Goal: Task Accomplishment & Management: Manage account settings

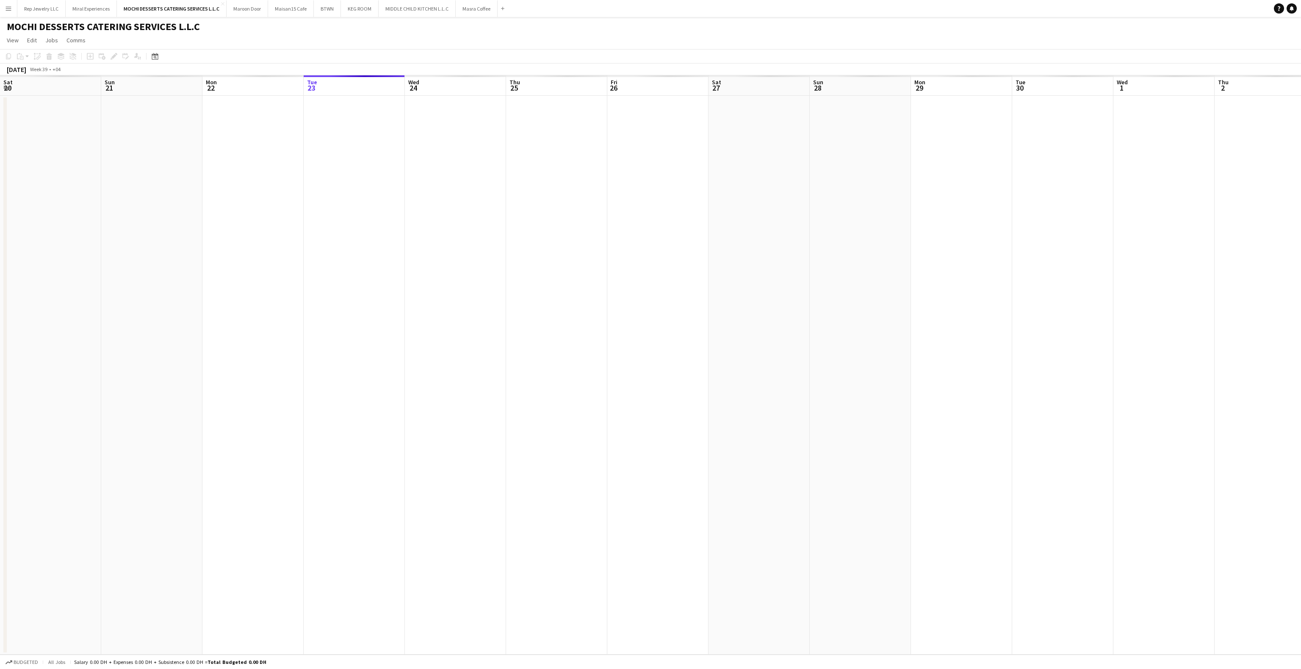
scroll to position [0, 202]
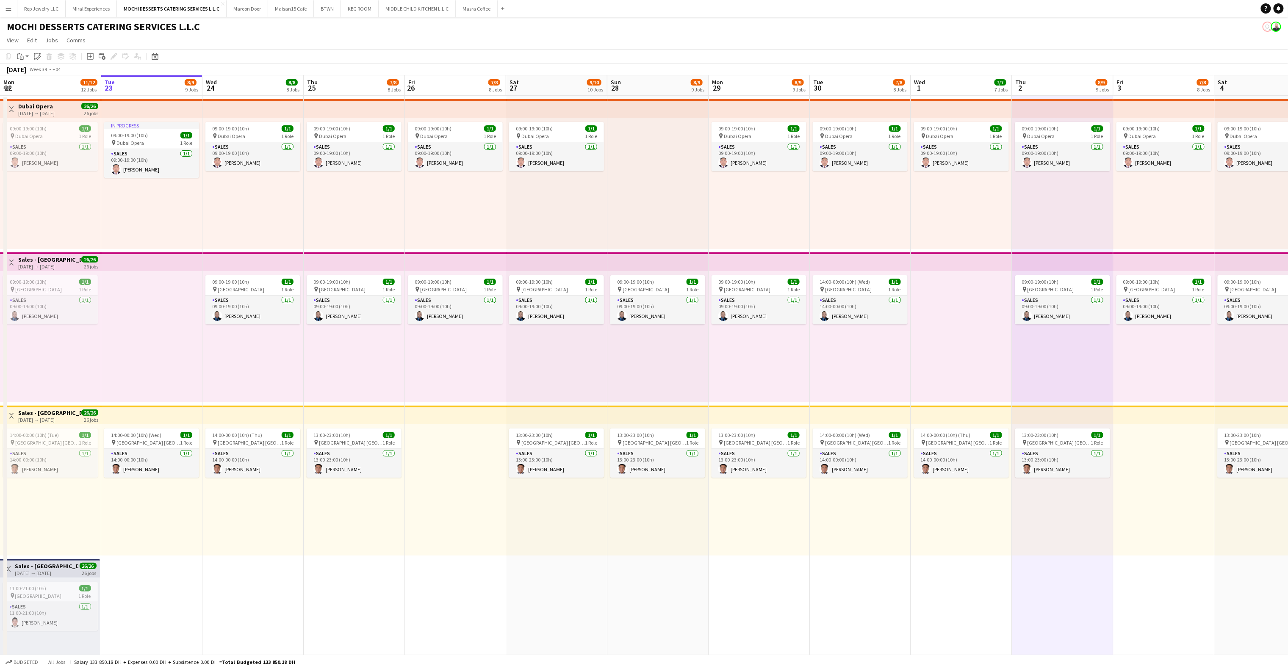
click at [906, 540] on div "14:00-00:00 (10h) (Wed) 1/1 pin Yas Mall [GEOGRAPHIC_DATA] 1 Role Sales [DATE] …" at bounding box center [860, 489] width 101 height 131
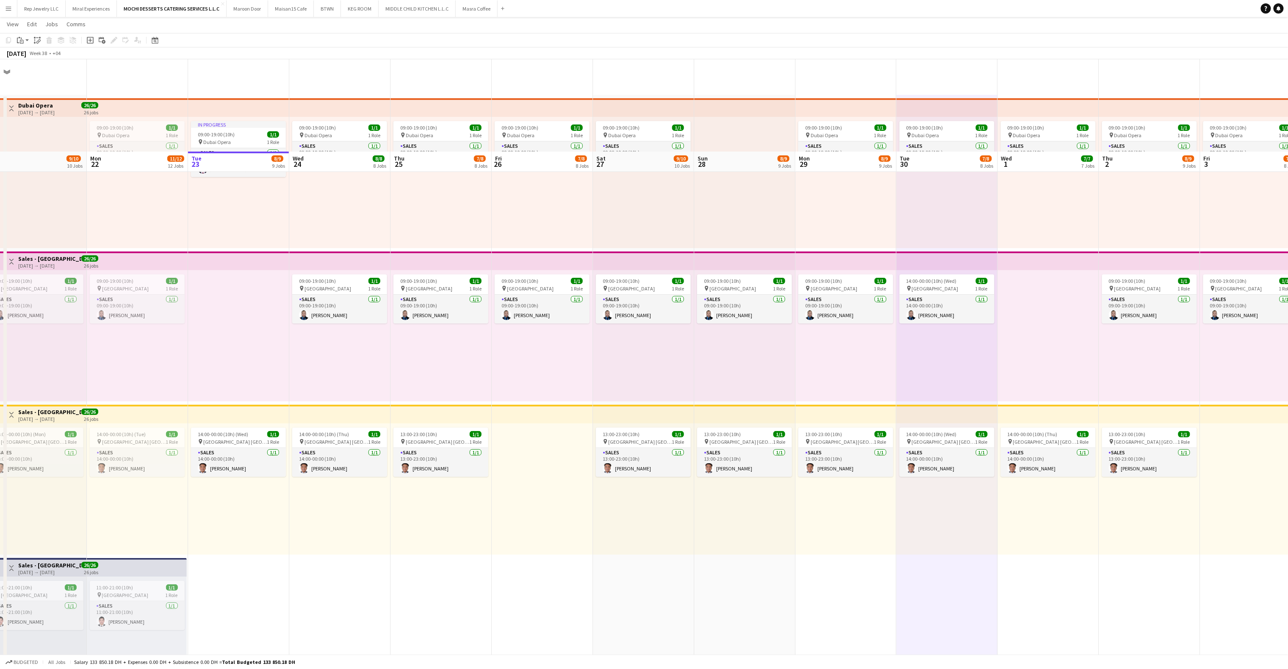
scroll to position [227, 0]
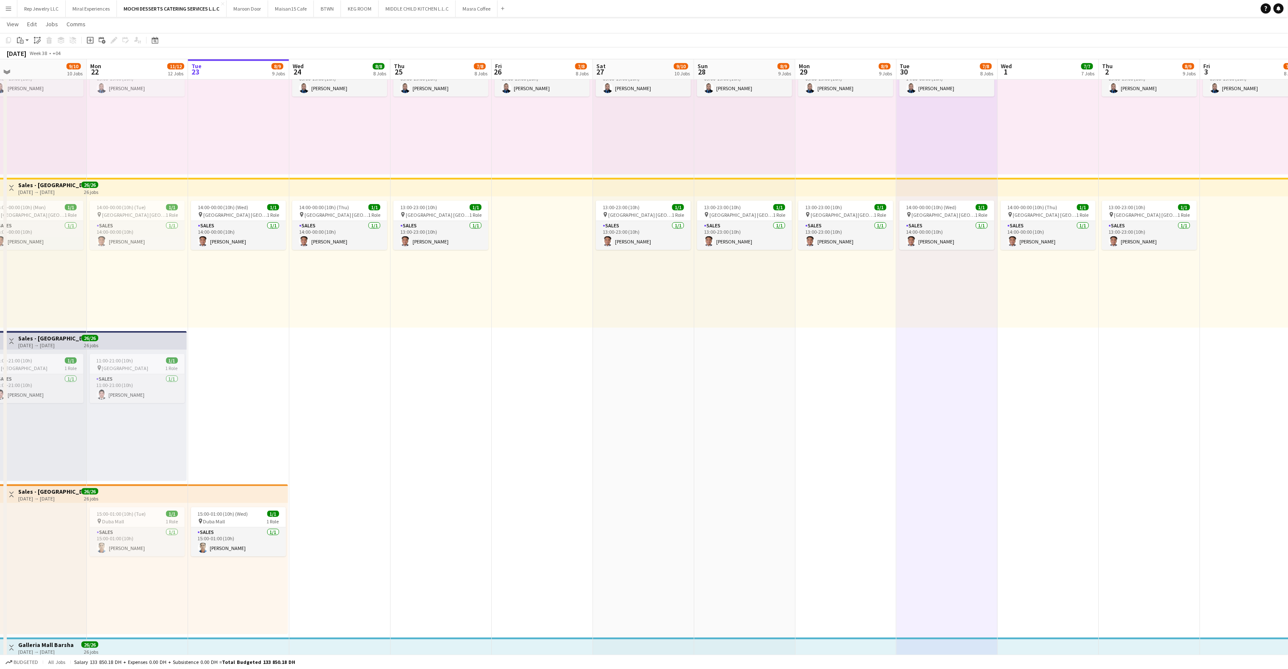
click at [142, 340] on app-top-bar at bounding box center [137, 340] width 100 height 19
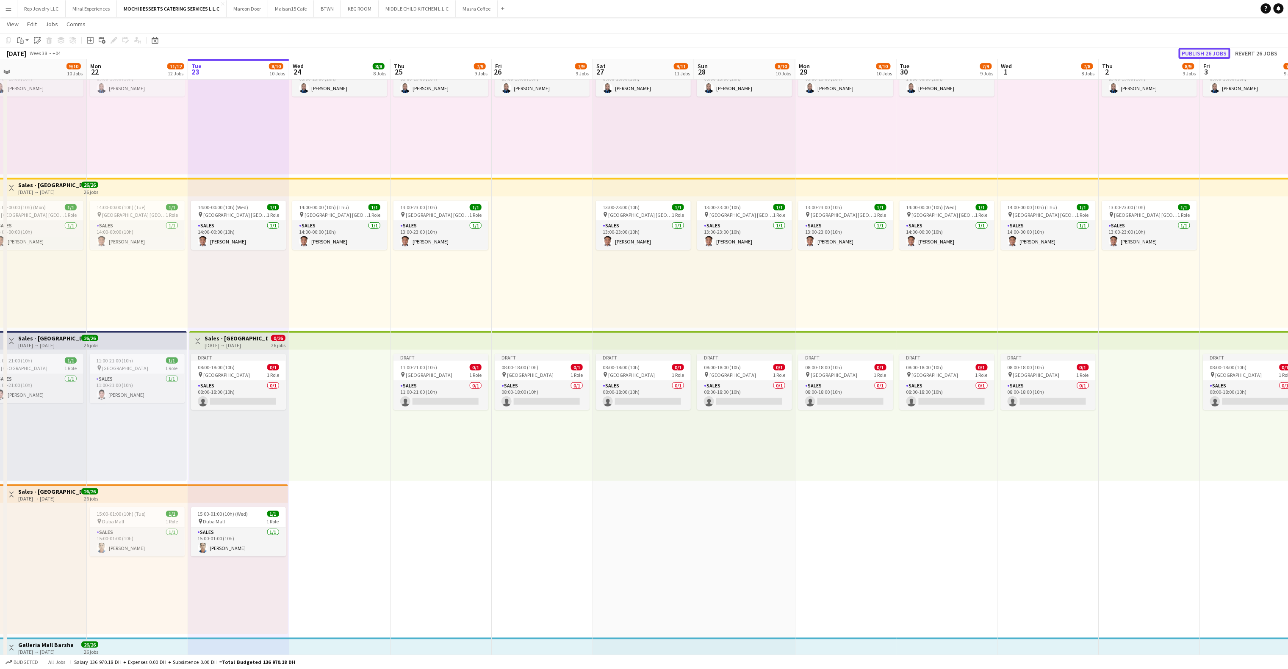
click at [1210, 50] on button "Publish 26 jobs" at bounding box center [1205, 53] width 52 height 11
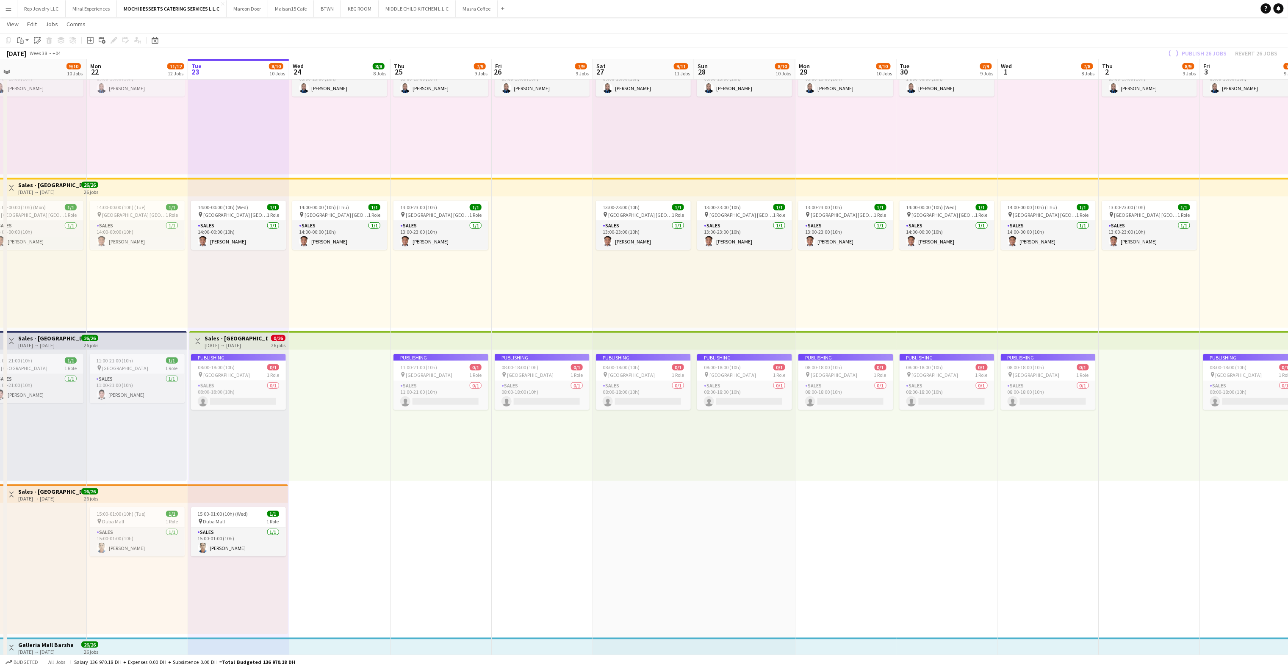
click at [225, 491] on app-top-bar at bounding box center [238, 493] width 100 height 19
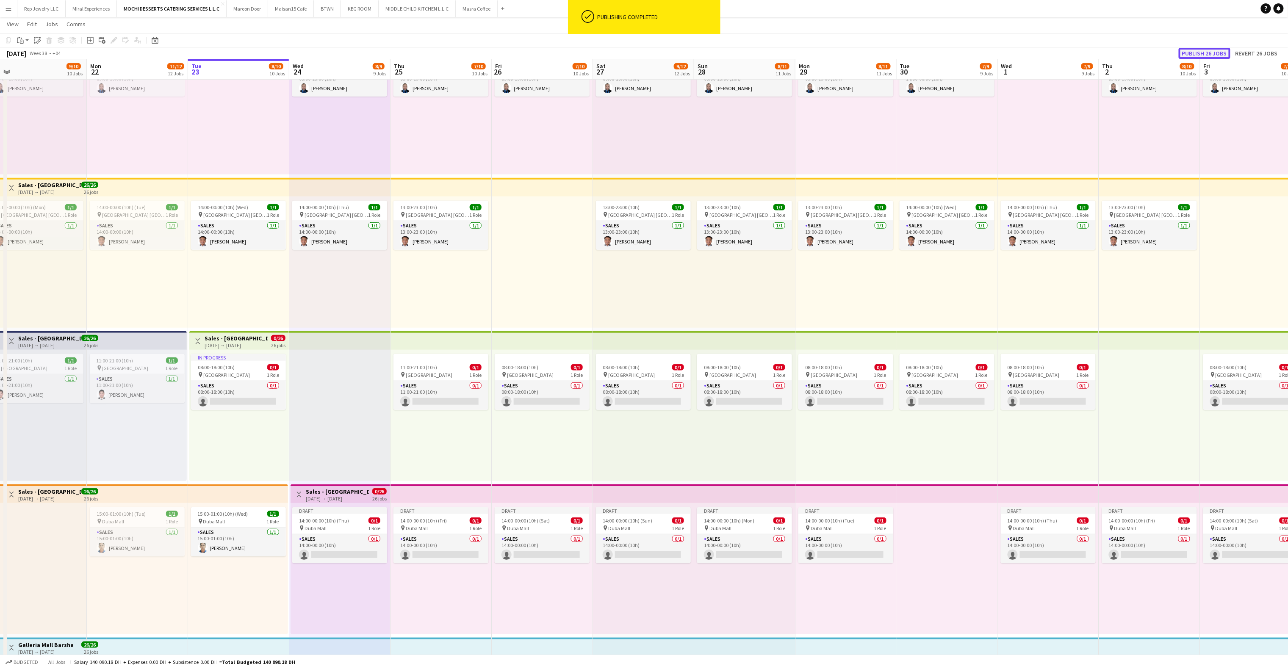
click at [1195, 56] on button "Publish 26 jobs" at bounding box center [1205, 53] width 52 height 11
click at [244, 343] on div "[DATE] → [DATE]" at bounding box center [236, 345] width 63 height 6
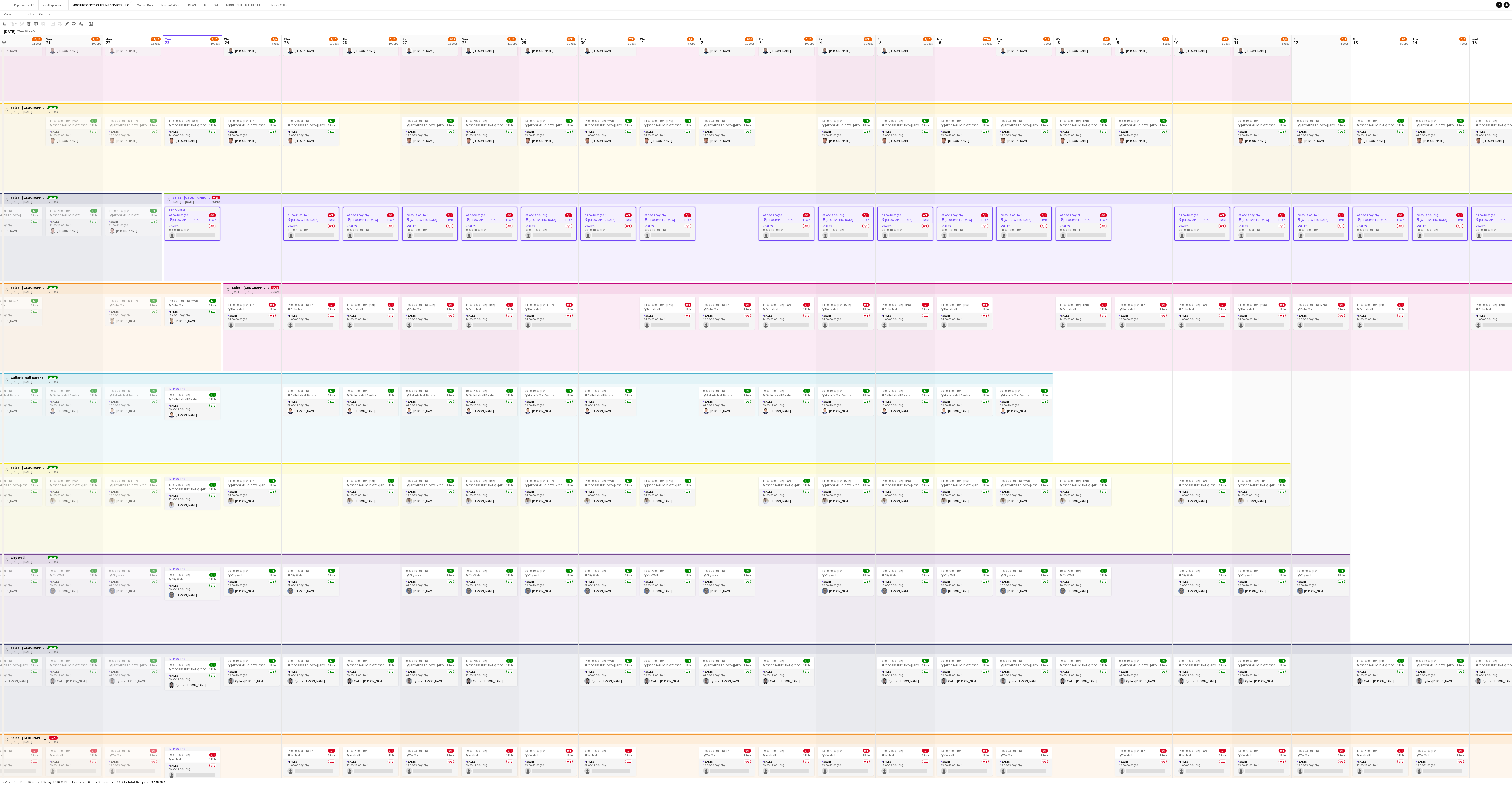
scroll to position [0, 128]
click at [122, 235] on app-card-role "Sales [DATE] 11:00-21:00 (10h) [PERSON_NAME]" at bounding box center [139, 227] width 56 height 17
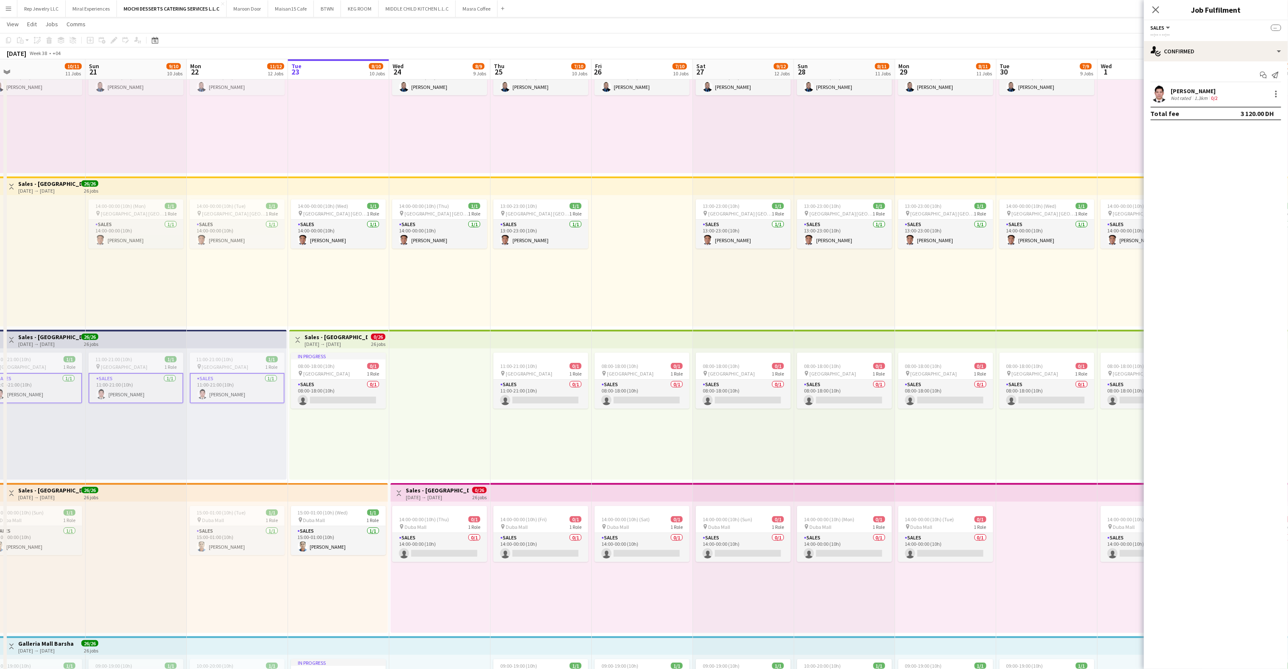
click at [1179, 95] on div "Not rated" at bounding box center [1182, 98] width 22 height 6
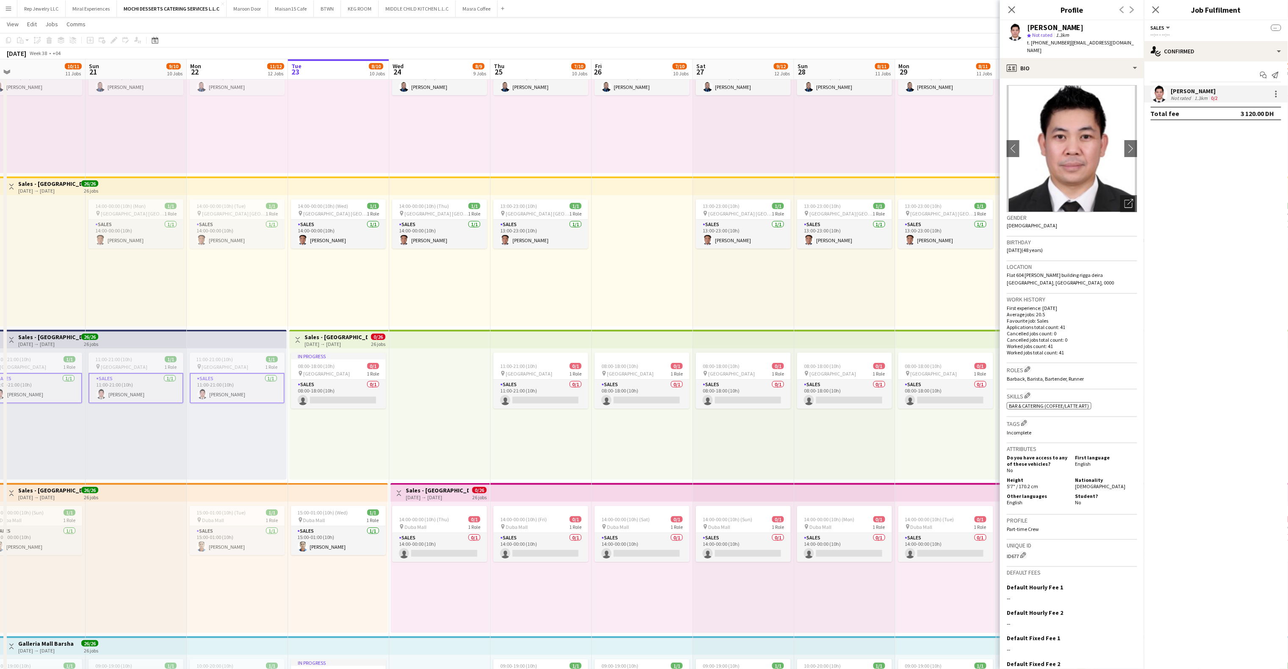
click at [1053, 25] on div "[PERSON_NAME]" at bounding box center [1055, 28] width 57 height 8
copy div "[PERSON_NAME]"
click at [1013, 6] on icon "Close pop-in" at bounding box center [1011, 10] width 8 height 8
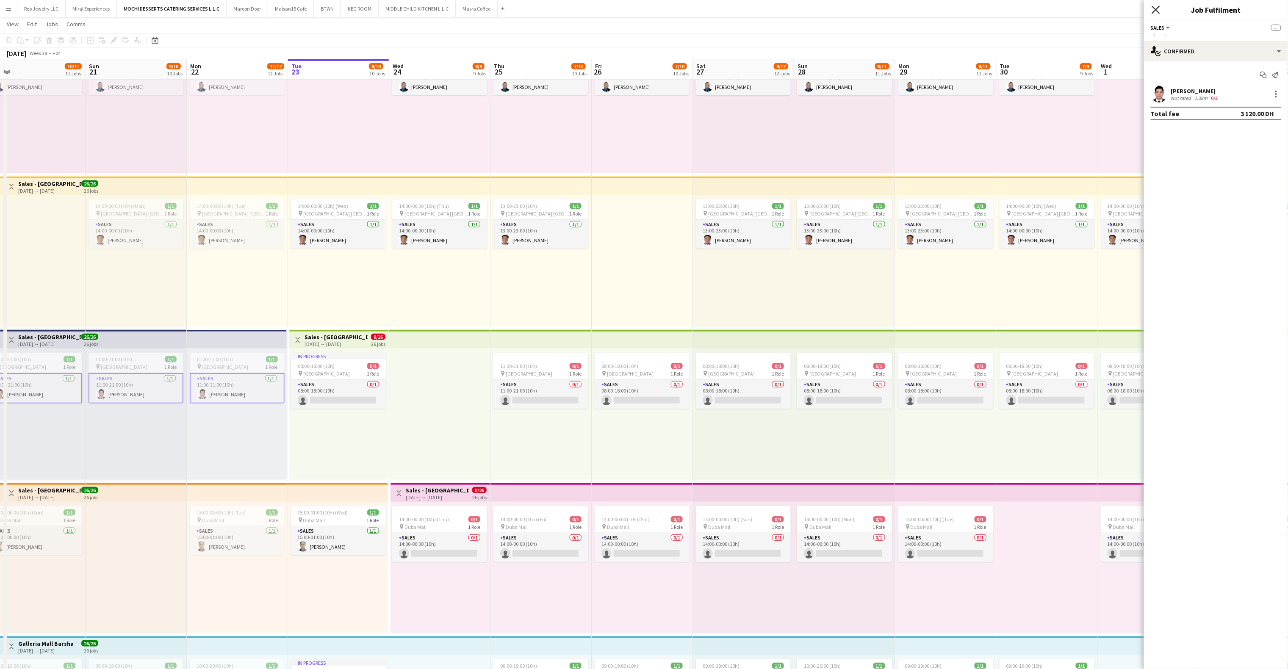
click at [1154, 8] on icon "Close pop-in" at bounding box center [1155, 10] width 8 height 8
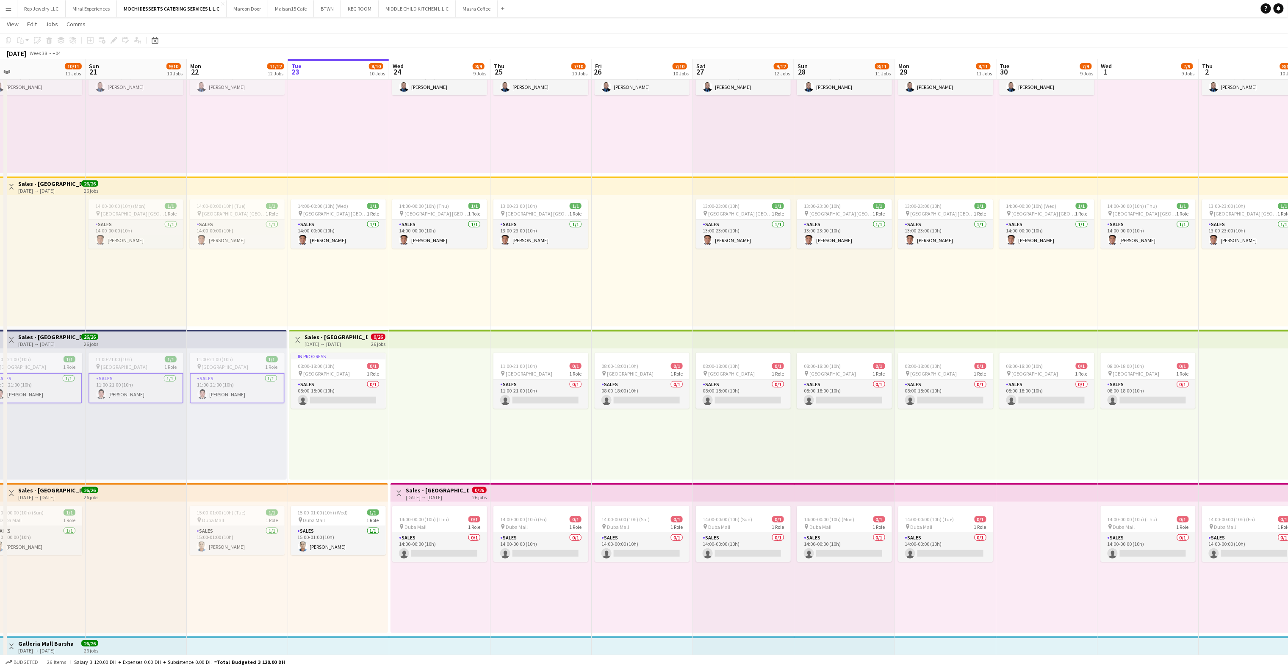
click at [335, 338] on h3 "Sales - [GEOGRAPHIC_DATA]" at bounding box center [335, 337] width 63 height 8
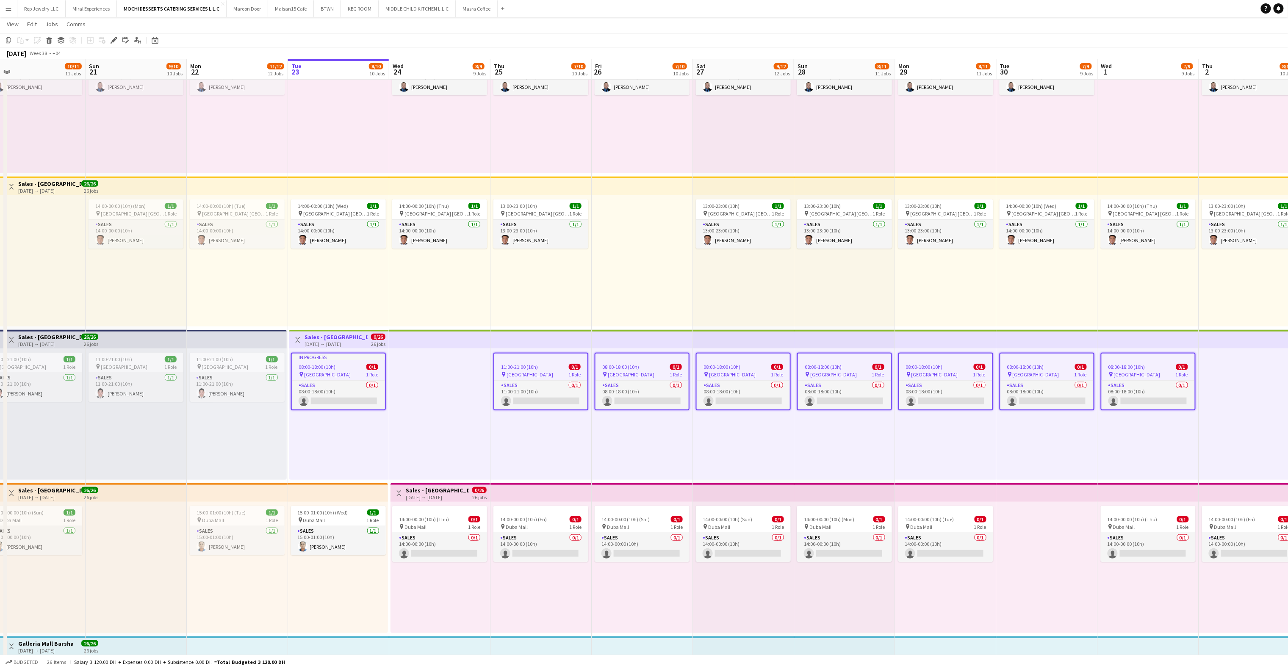
click at [112, 43] on icon at bounding box center [112, 43] width 2 height 2
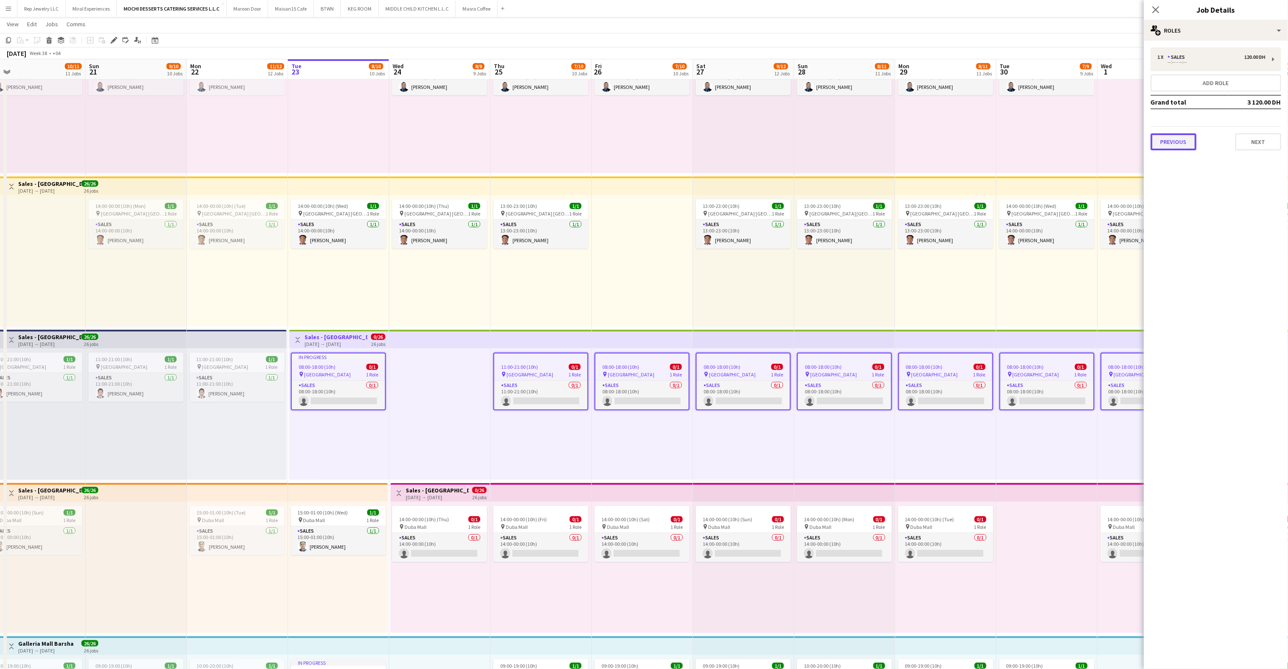
click at [1194, 136] on button "Previous" at bounding box center [1174, 141] width 46 height 17
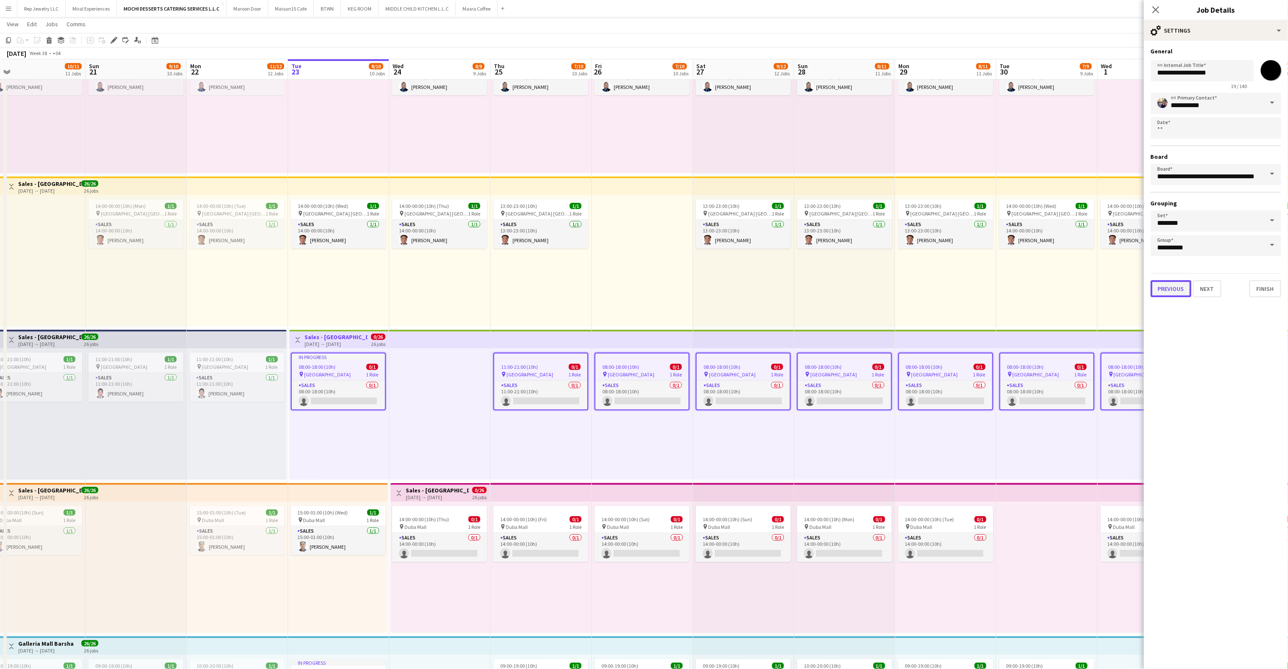
click at [1158, 291] on button "Previous" at bounding box center [1171, 288] width 41 height 17
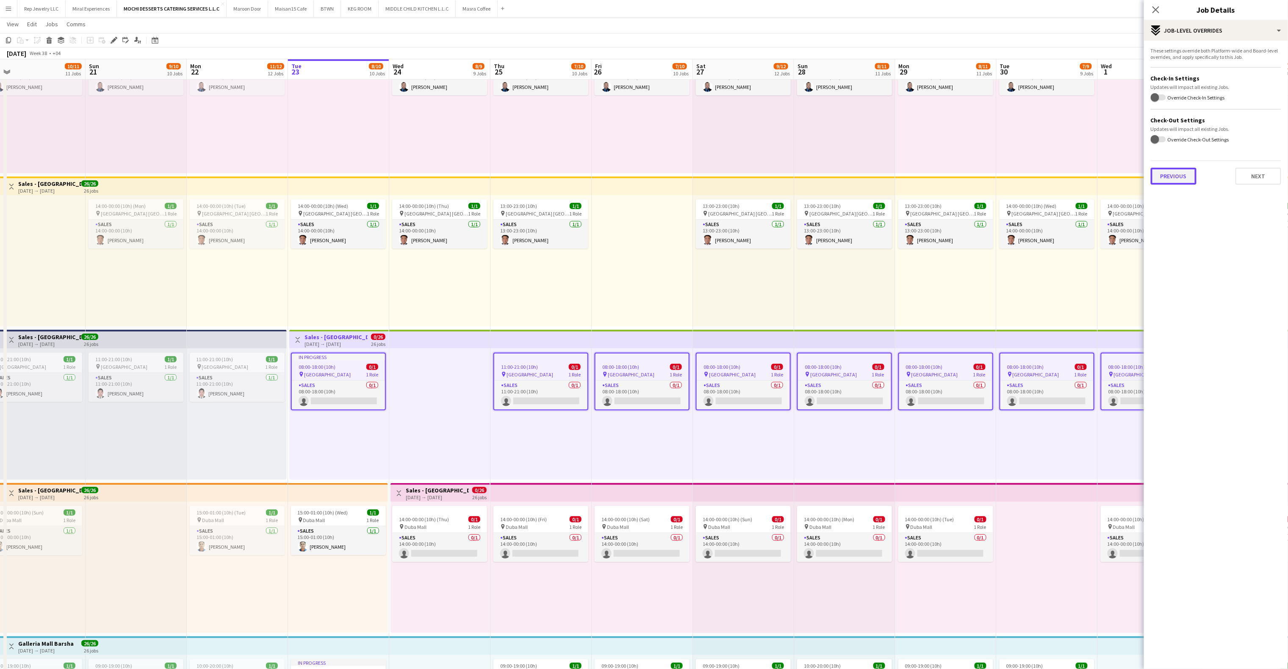
click at [1169, 175] on button "Previous" at bounding box center [1174, 176] width 46 height 17
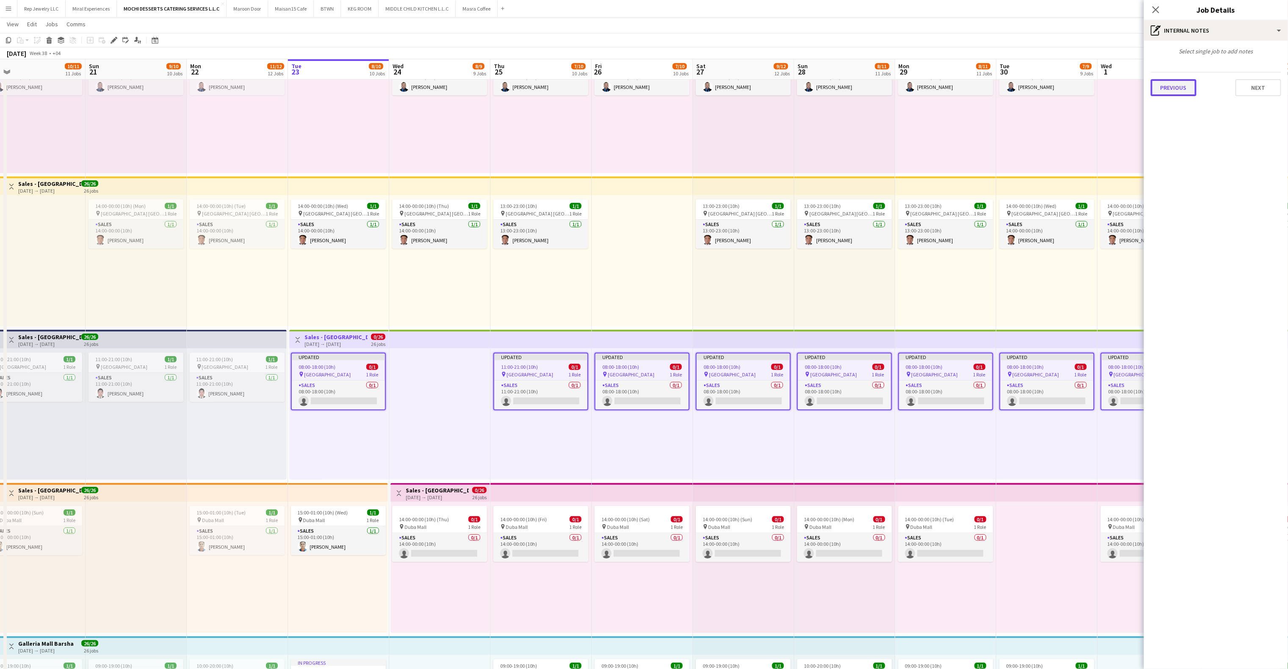
click at [1170, 90] on button "Previous" at bounding box center [1174, 87] width 46 height 17
click at [1264, 95] on icon "Remove tag" at bounding box center [1266, 95] width 6 height 6
paste input "**********"
type input "**********"
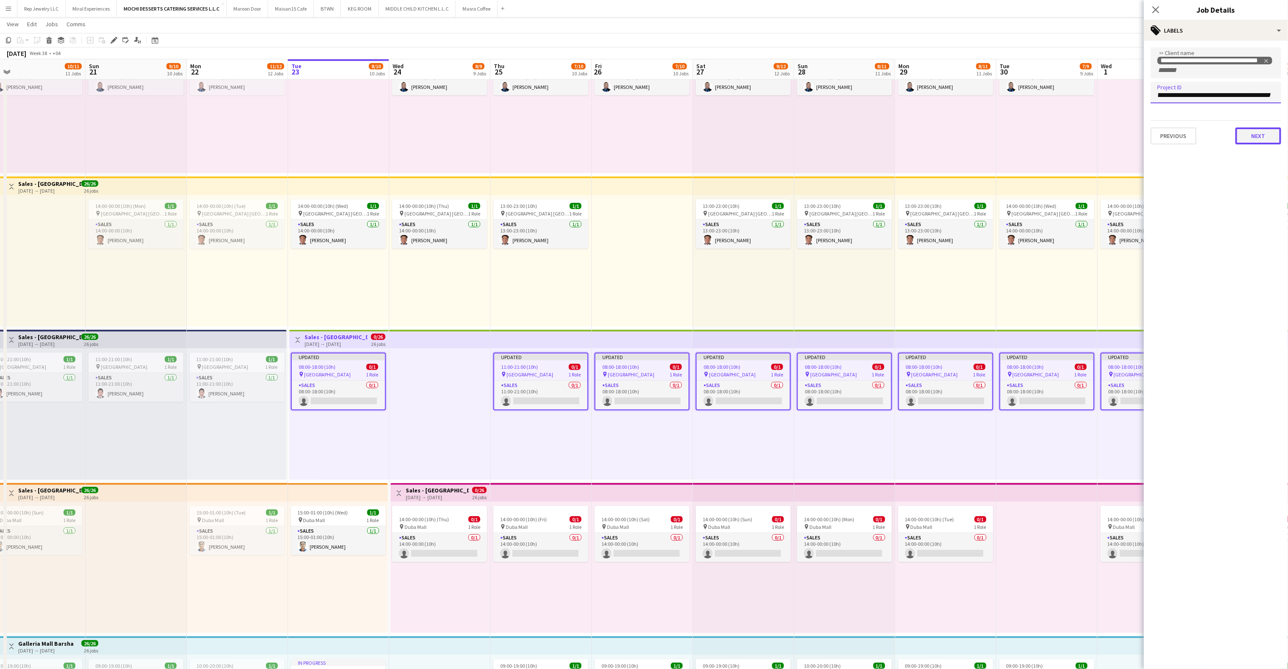
click at [1257, 133] on button "Next" at bounding box center [1258, 135] width 46 height 17
click at [1158, 14] on app-icon "Close pop-in" at bounding box center [1156, 10] width 12 height 12
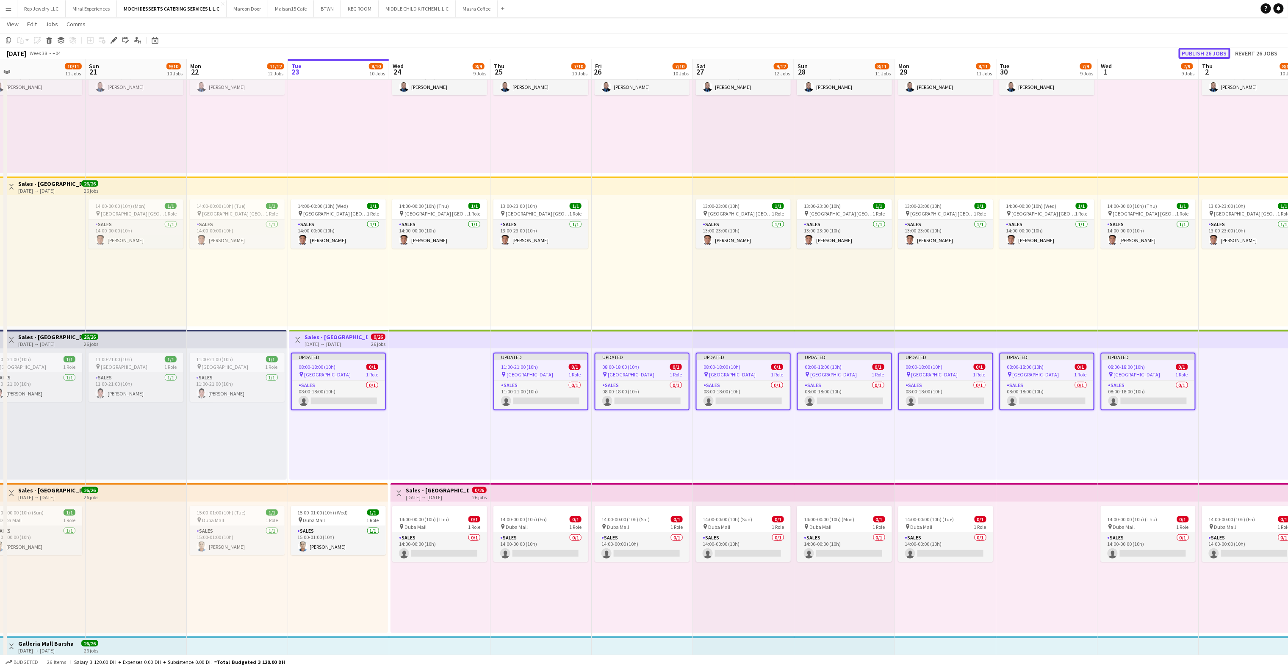
click at [1193, 53] on button "Publish 26 jobs" at bounding box center [1205, 53] width 52 height 11
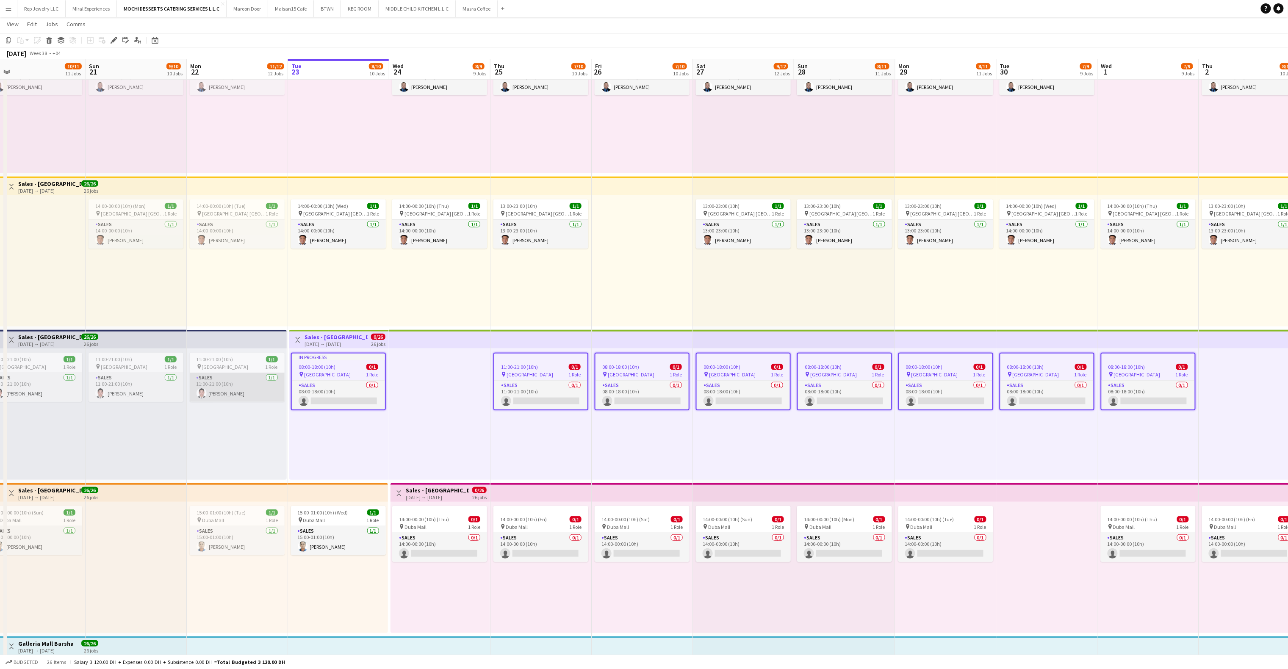
click at [227, 386] on app-card-role "Sales [DATE] 11:00-21:00 (10h) [PERSON_NAME]" at bounding box center [237, 387] width 95 height 29
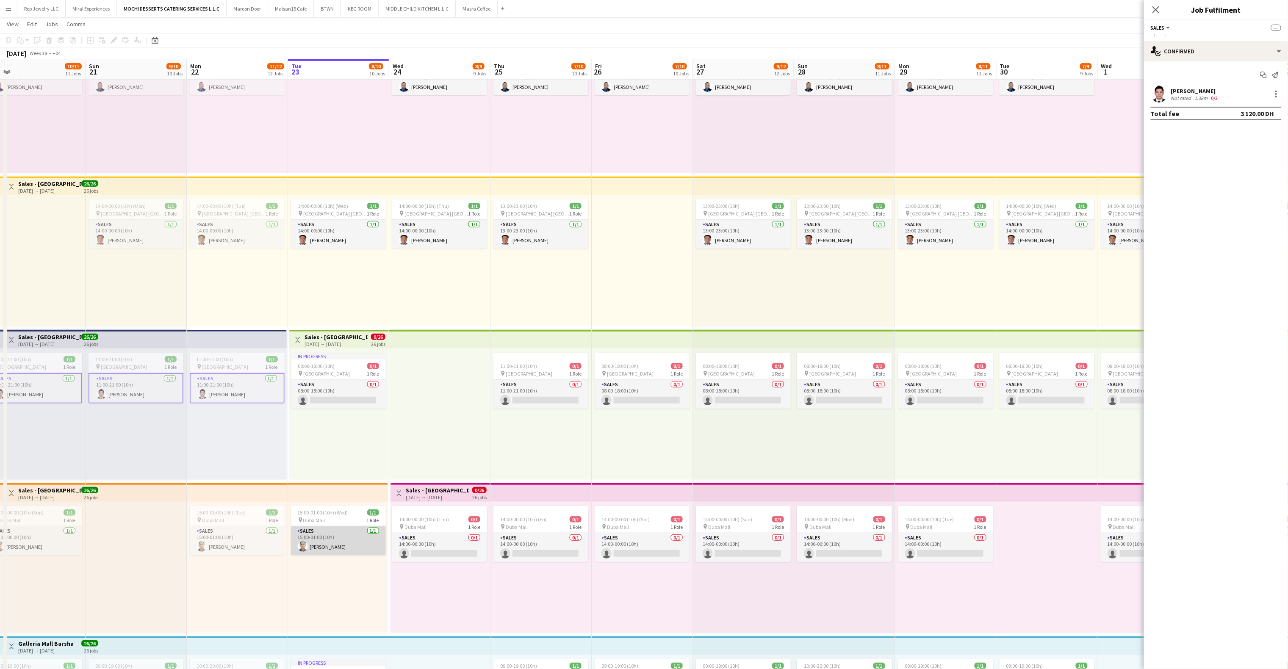
click at [350, 534] on app-card-role "Sales [DATE] 15:00-01:00 (10h) [PERSON_NAME]" at bounding box center [338, 540] width 95 height 29
click at [1187, 84] on div "Start chat Send notification [PERSON_NAME] Not rated 6.3km 0/2 Total fee 3 120.…" at bounding box center [1216, 94] width 144 height 66
click at [1187, 91] on div "[PERSON_NAME]" at bounding box center [1195, 91] width 49 height 8
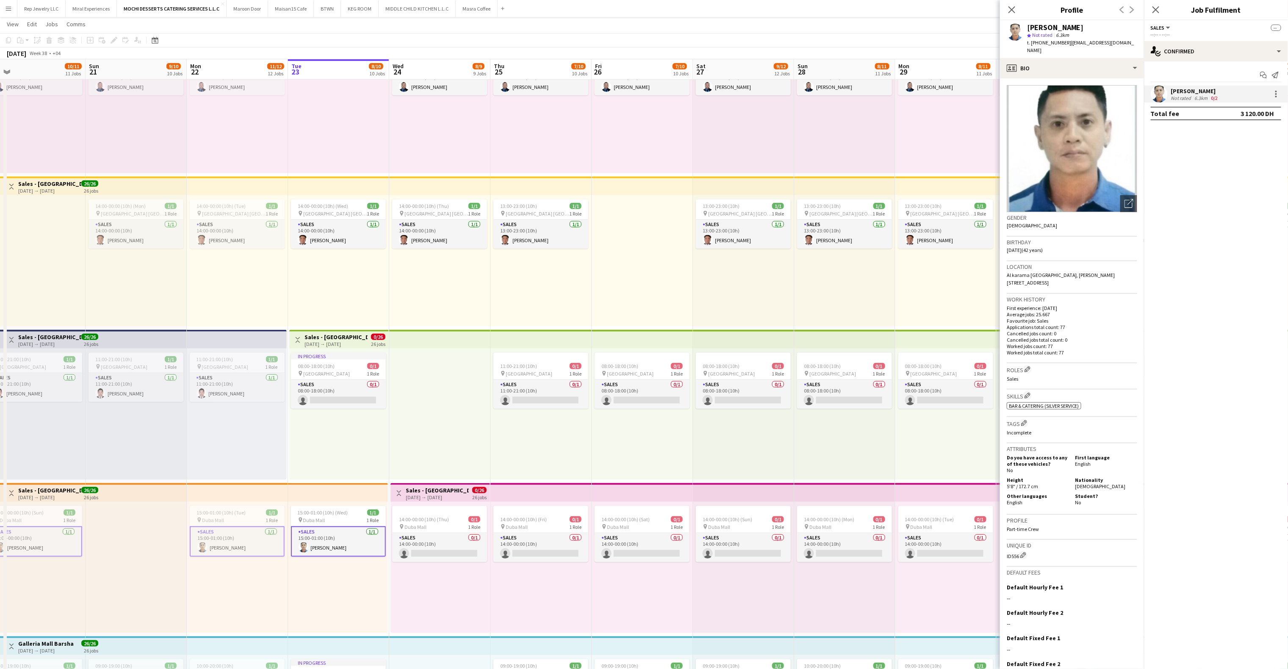
click at [1050, 28] on div "[PERSON_NAME]" at bounding box center [1055, 28] width 57 height 8
copy div "[PERSON_NAME]"
click at [427, 490] on h3 "Sales - [GEOGRAPHIC_DATA]" at bounding box center [437, 491] width 63 height 8
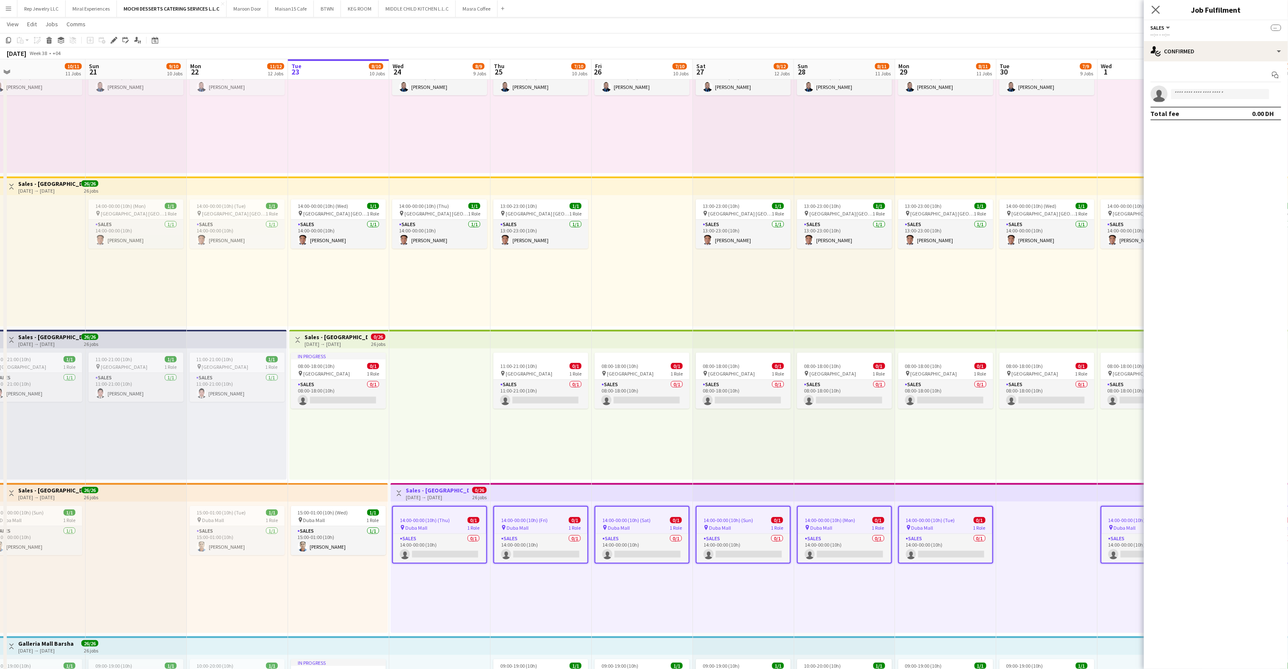
click at [1152, 8] on icon "Close pop-in" at bounding box center [1155, 10] width 8 height 8
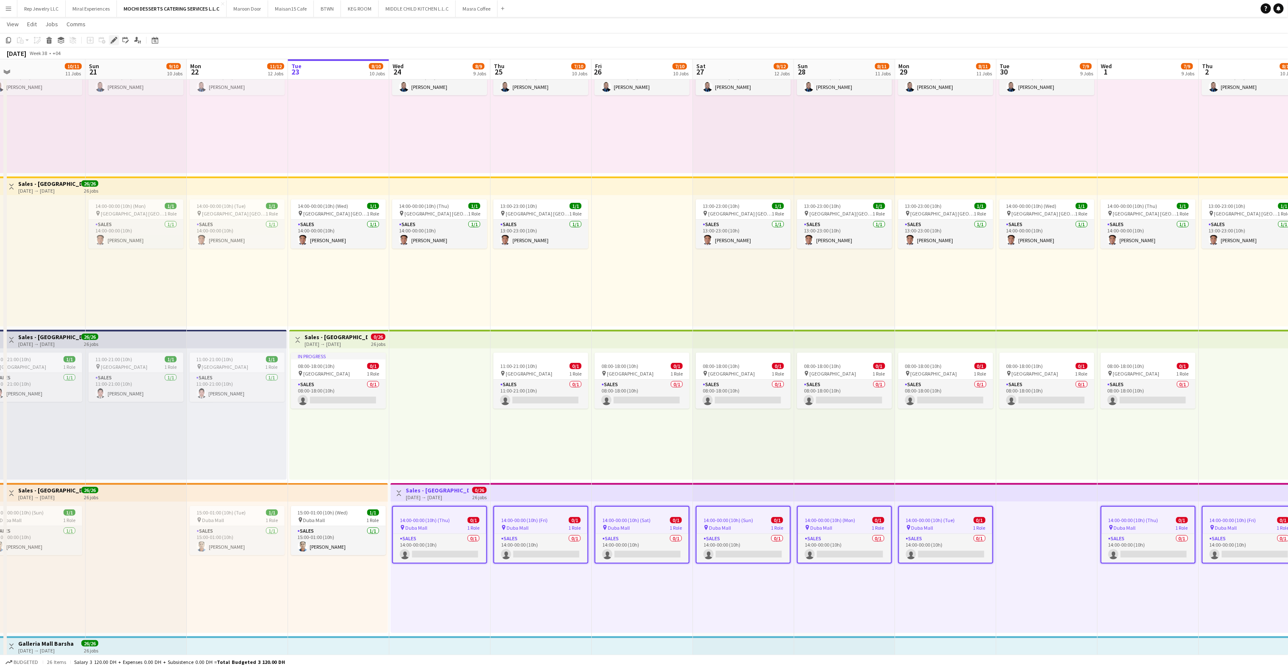
click at [111, 40] on icon "Edit" at bounding box center [114, 40] width 7 height 7
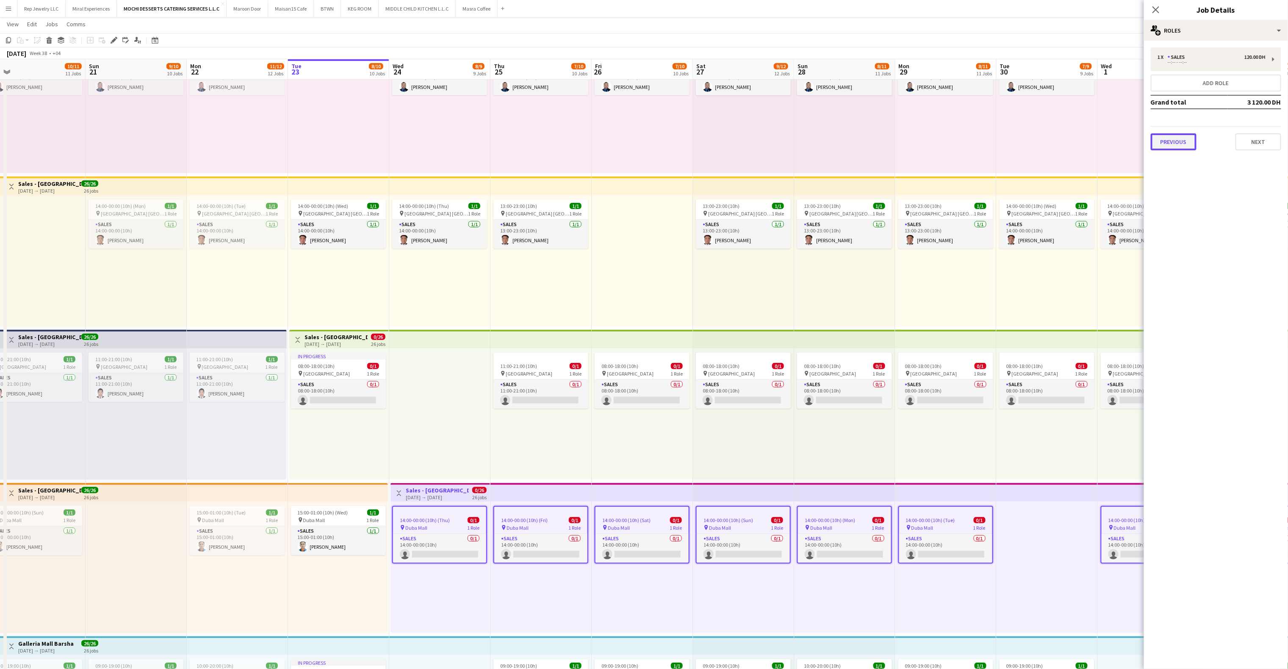
click at [1177, 141] on button "Previous" at bounding box center [1174, 141] width 46 height 17
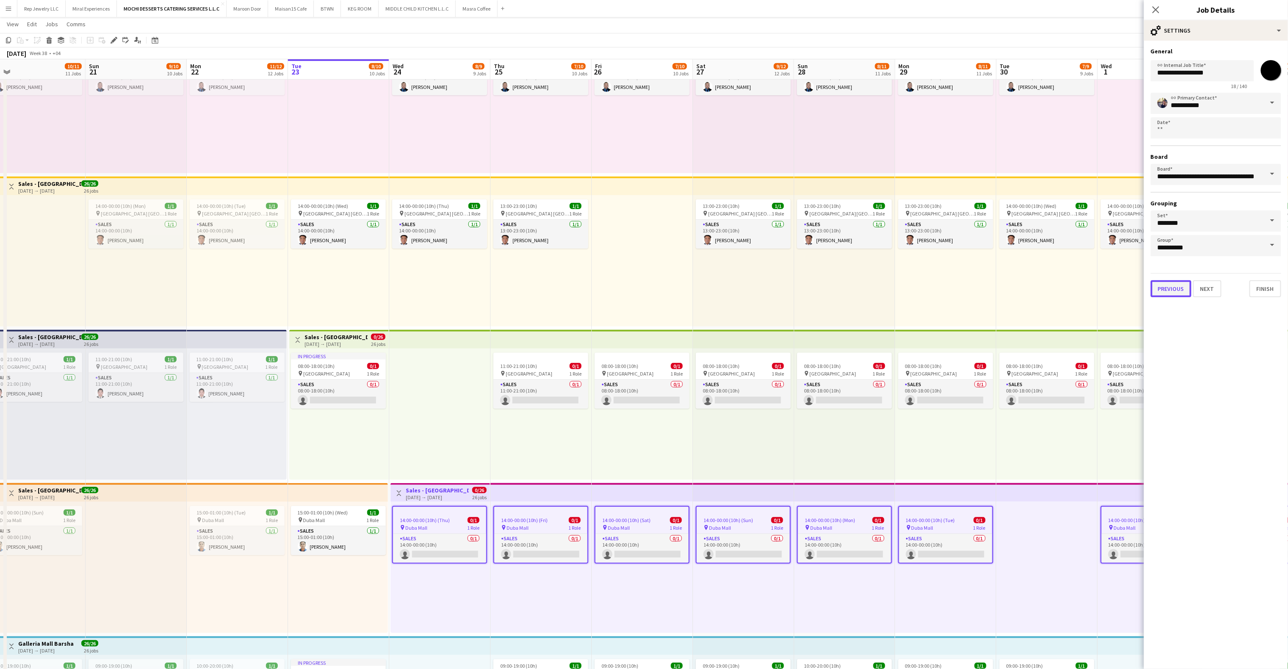
click at [1178, 290] on button "Previous" at bounding box center [1171, 288] width 41 height 17
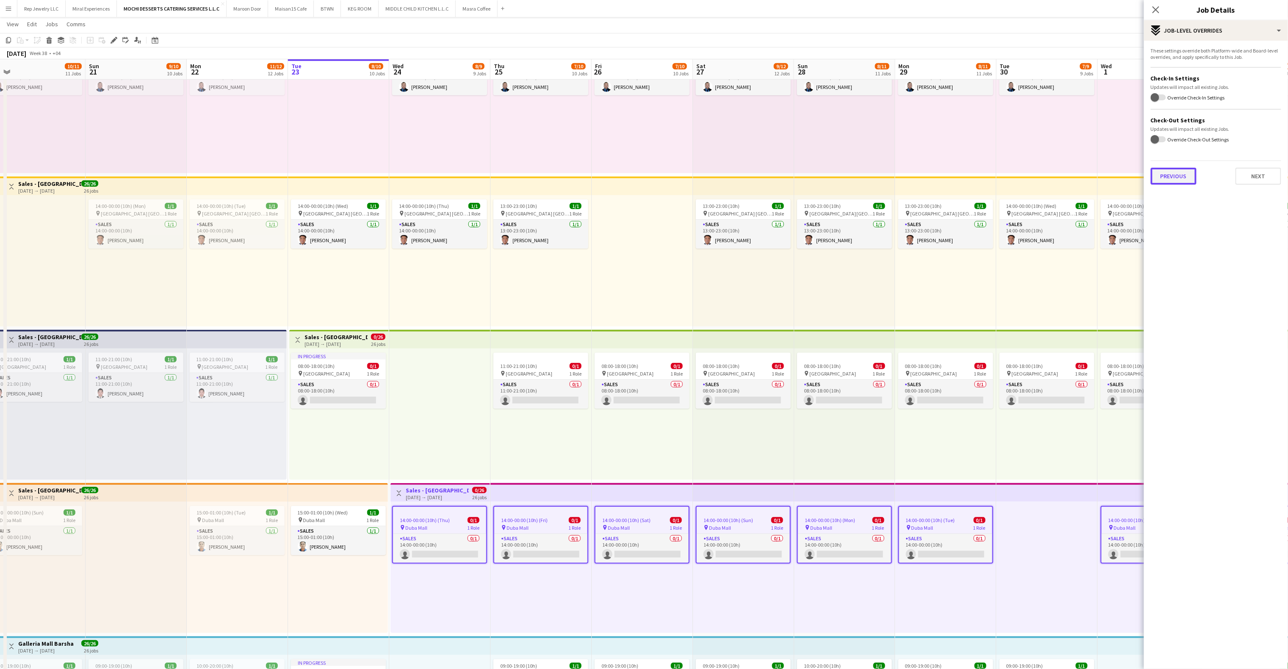
click at [1177, 174] on button "Previous" at bounding box center [1174, 176] width 46 height 17
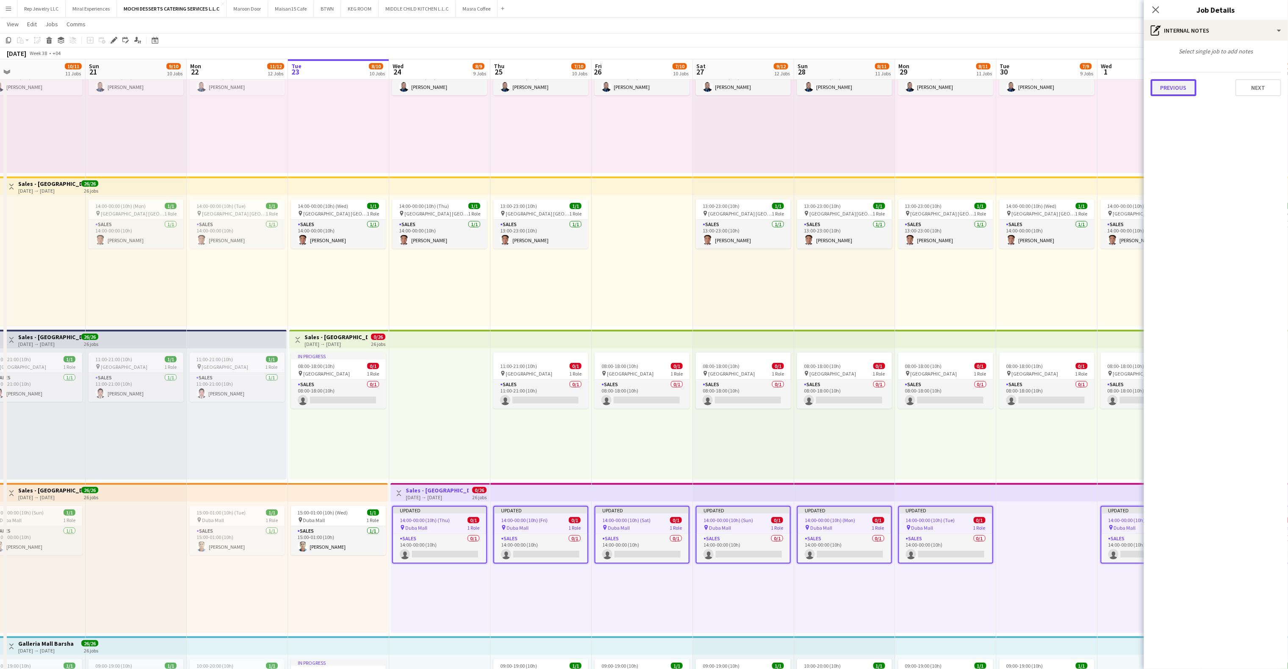
click at [1179, 94] on button "Previous" at bounding box center [1174, 87] width 46 height 17
click at [1270, 91] on tag-ripple at bounding box center [1214, 95] width 115 height 8
click at [1265, 92] on icon "Remove tag" at bounding box center [1266, 95] width 6 height 6
paste input "**********"
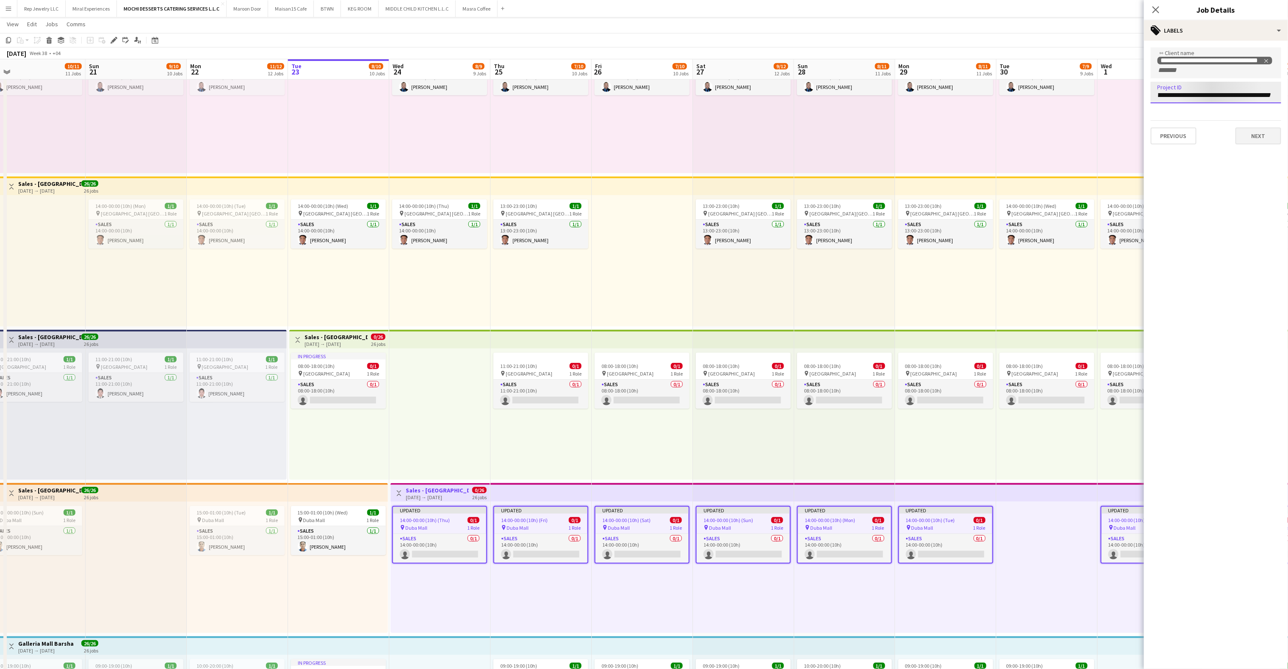
type input "**********"
click at [1242, 129] on button "Next" at bounding box center [1258, 135] width 46 height 17
click at [1157, 15] on div "Close pop-in" at bounding box center [1156, 9] width 24 height 19
click at [1157, 12] on icon "Close pop-in" at bounding box center [1155, 10] width 8 height 8
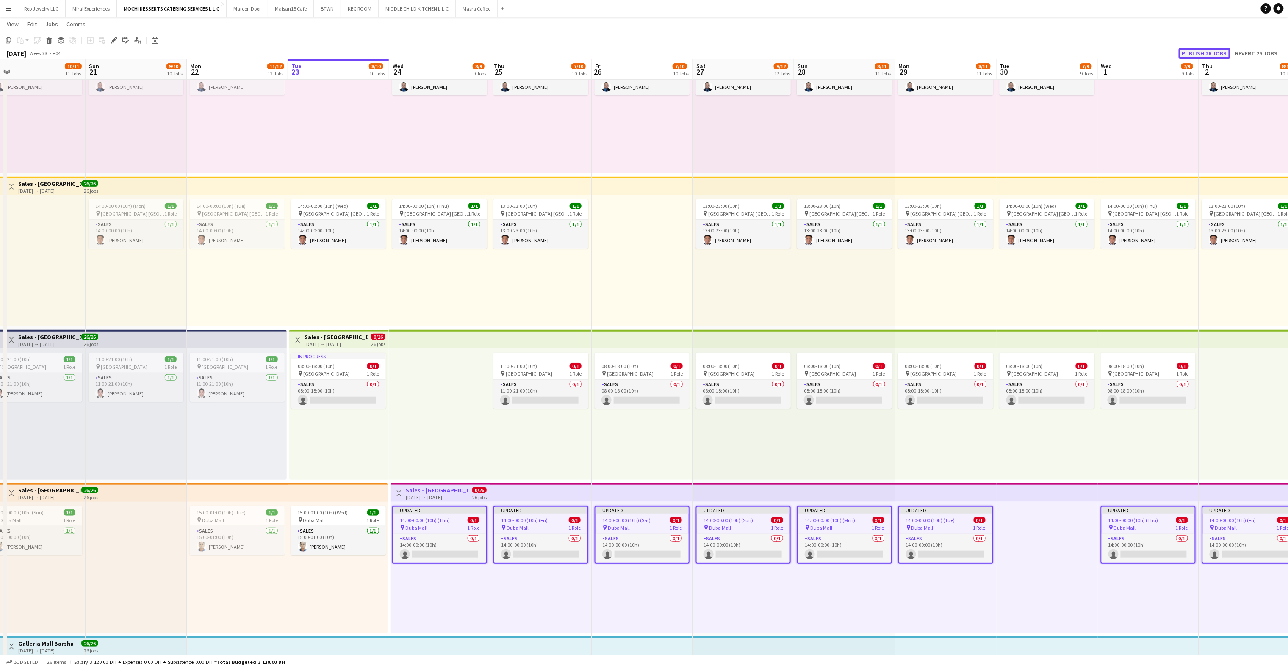
click at [1198, 54] on button "Publish 26 jobs" at bounding box center [1205, 53] width 52 height 11
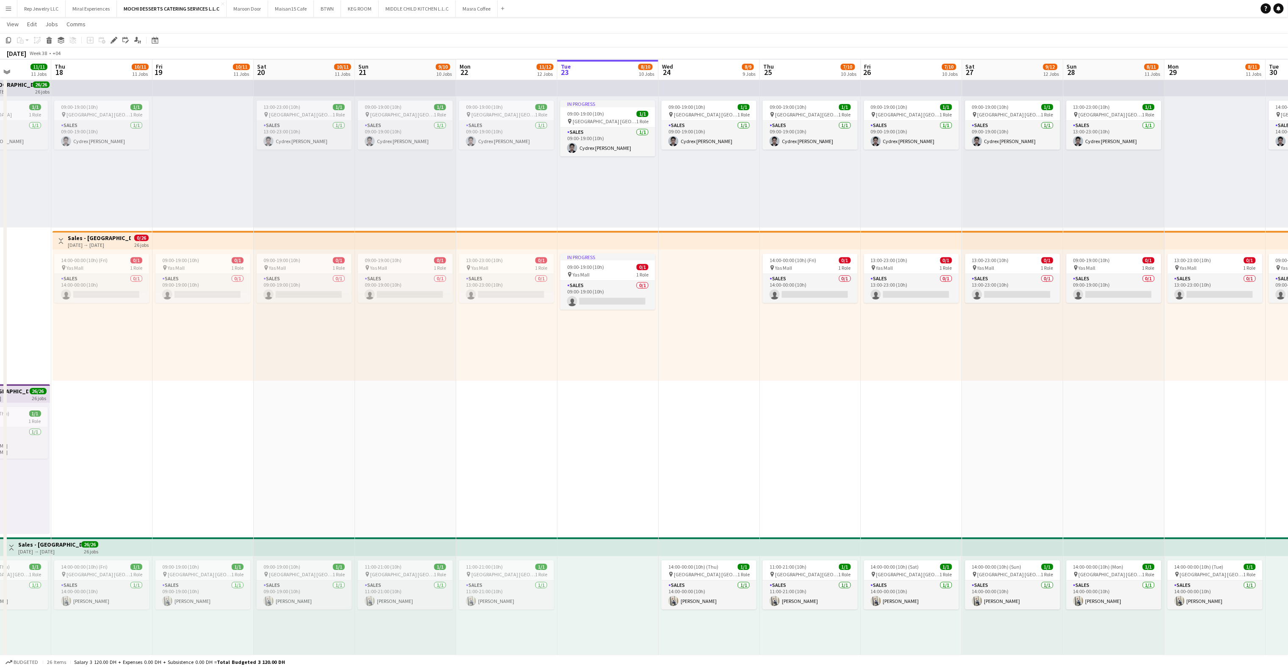
scroll to position [0, 296]
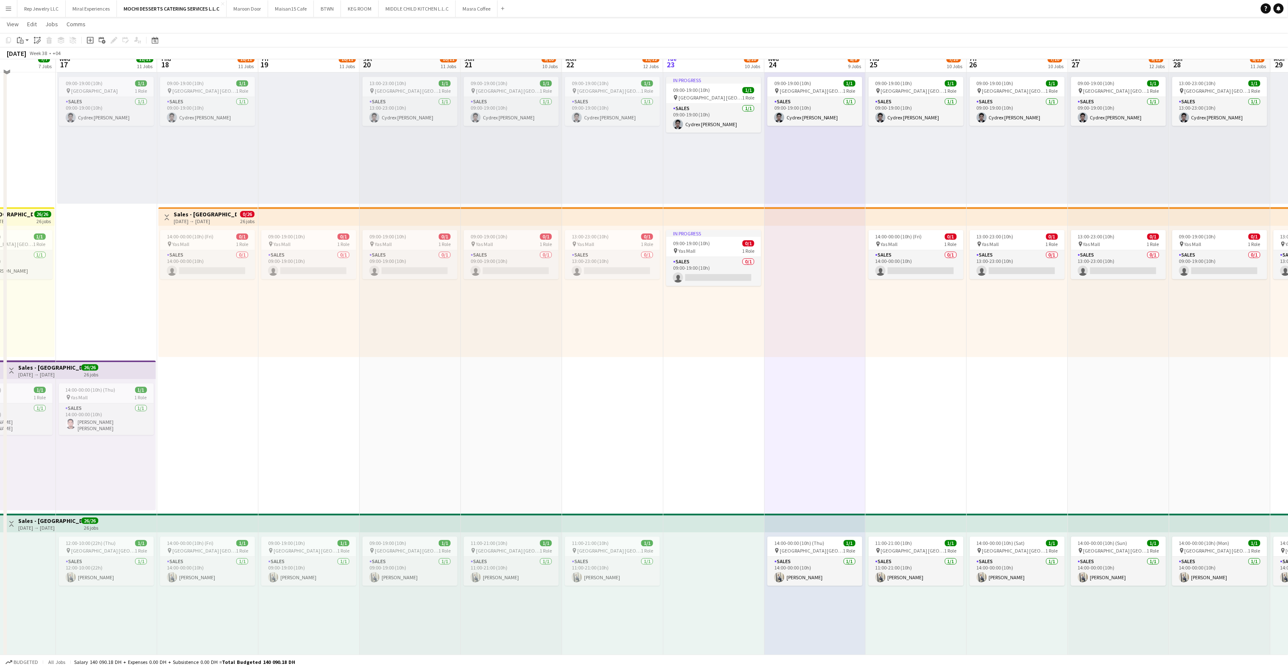
scroll to position [1264, 0]
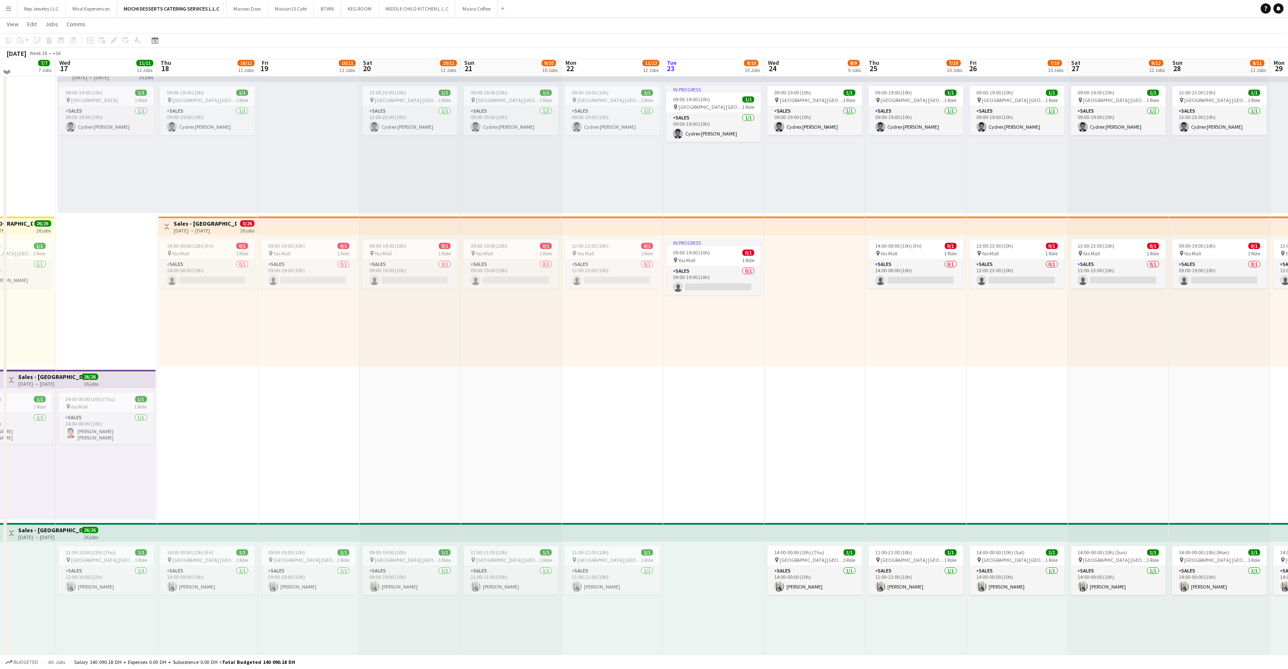
scroll to position [1258, 0]
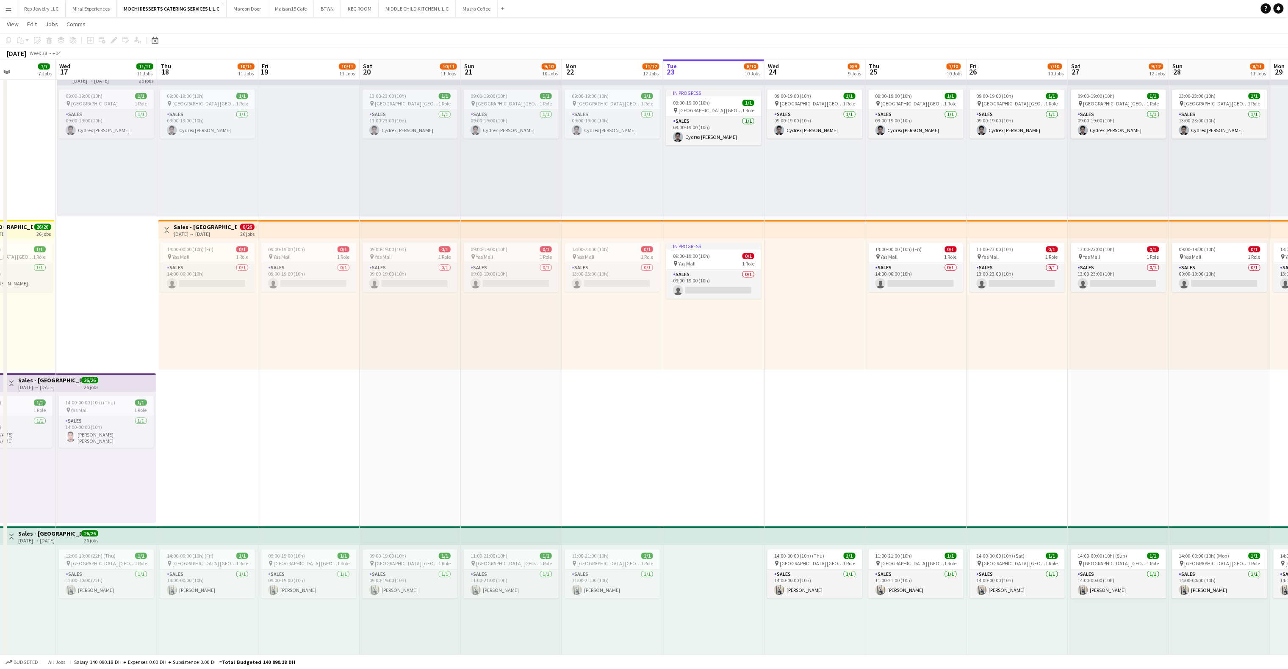
click at [785, 539] on app-top-bar at bounding box center [814, 535] width 101 height 19
